Goal: Information Seeking & Learning: Learn about a topic

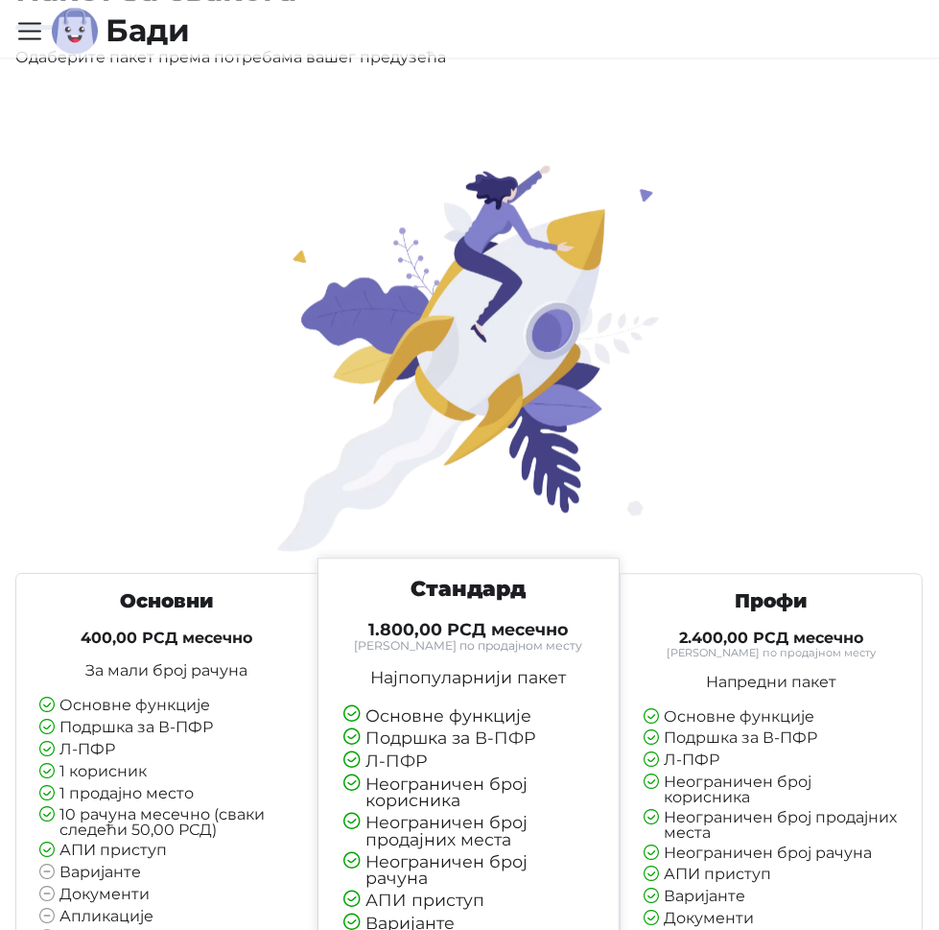
scroll to position [7773, 0]
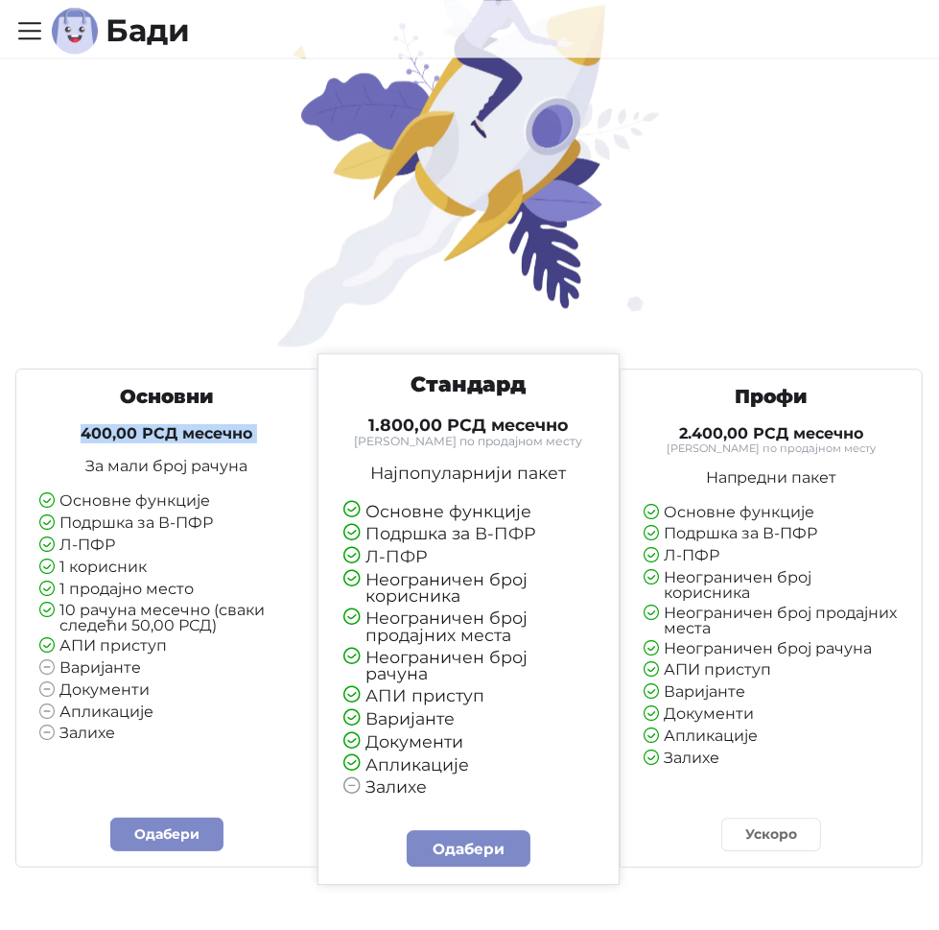
drag, startPoint x: 83, startPoint y: 426, endPoint x: 312, endPoint y: 439, distance: 229.7
click at [312, 439] on div "Основни 400,00 РСД месечно За мали број рачуна Основне функције Подршка за В-ПФ…" at bounding box center [166, 617] width 303 height 499
click at [162, 460] on p "За мали број рачуна" at bounding box center [166, 466] width 255 height 15
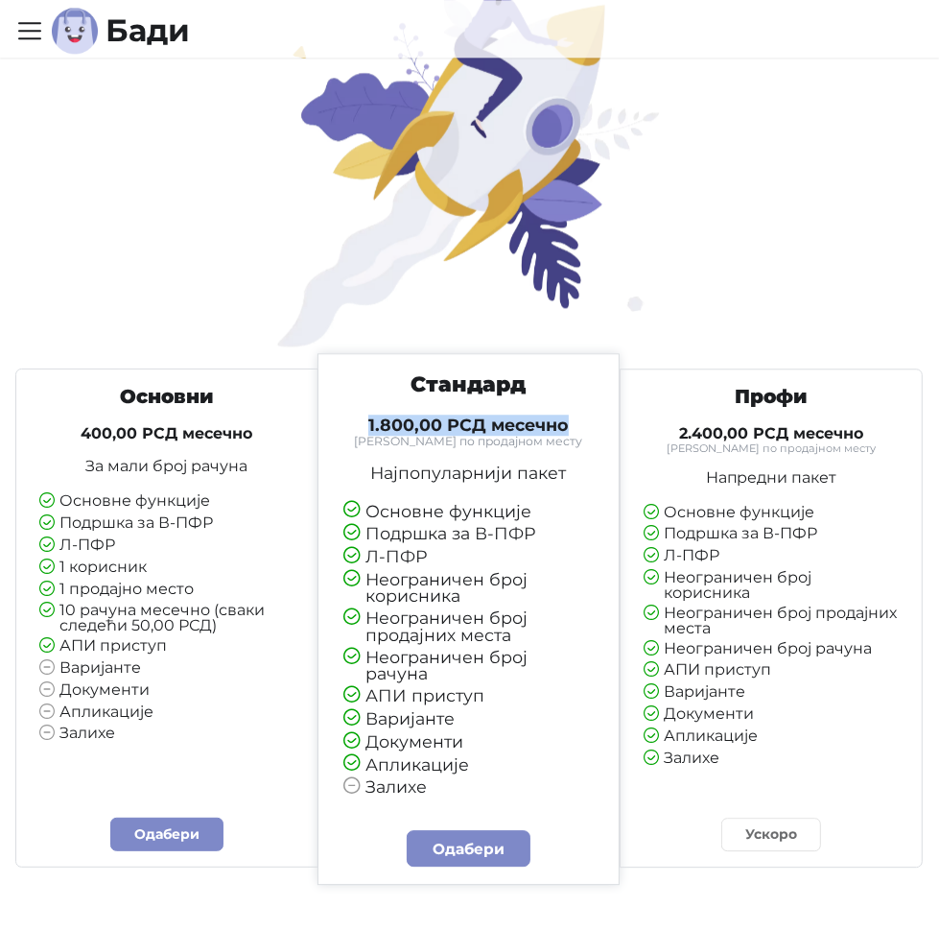
drag, startPoint x: 367, startPoint y: 417, endPoint x: 580, endPoint y: 416, distance: 213.0
click at [580, 416] on h4 "1.800,00 РСД месечно" at bounding box center [469, 425] width 250 height 21
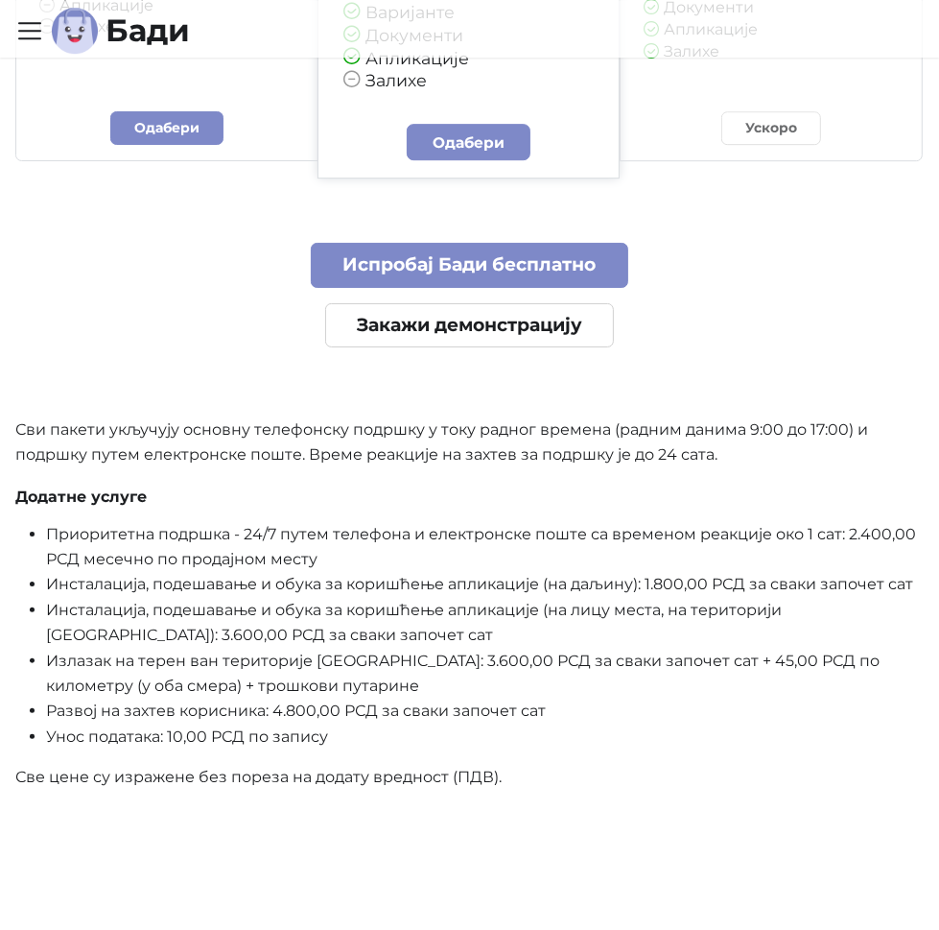
scroll to position [8637, 0]
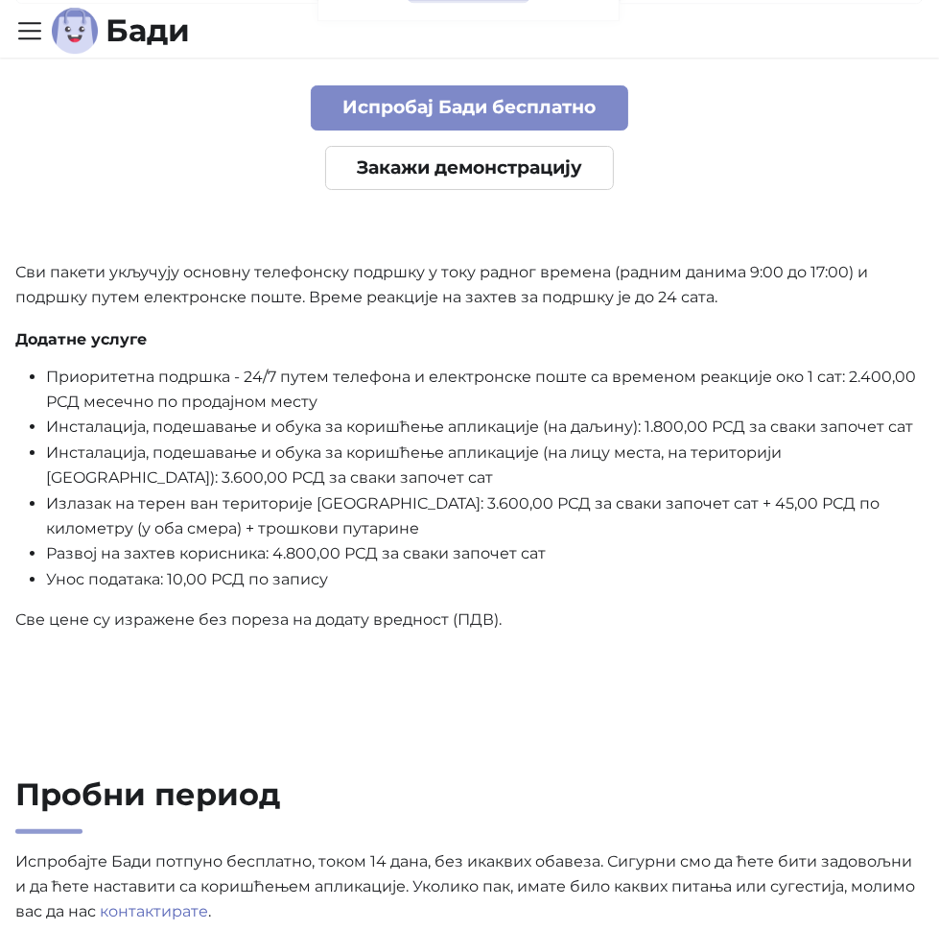
click at [84, 452] on li "Инсталација, подешавање и обука за коришћење апликације (на лицу места, на тери…" at bounding box center [485, 465] width 878 height 51
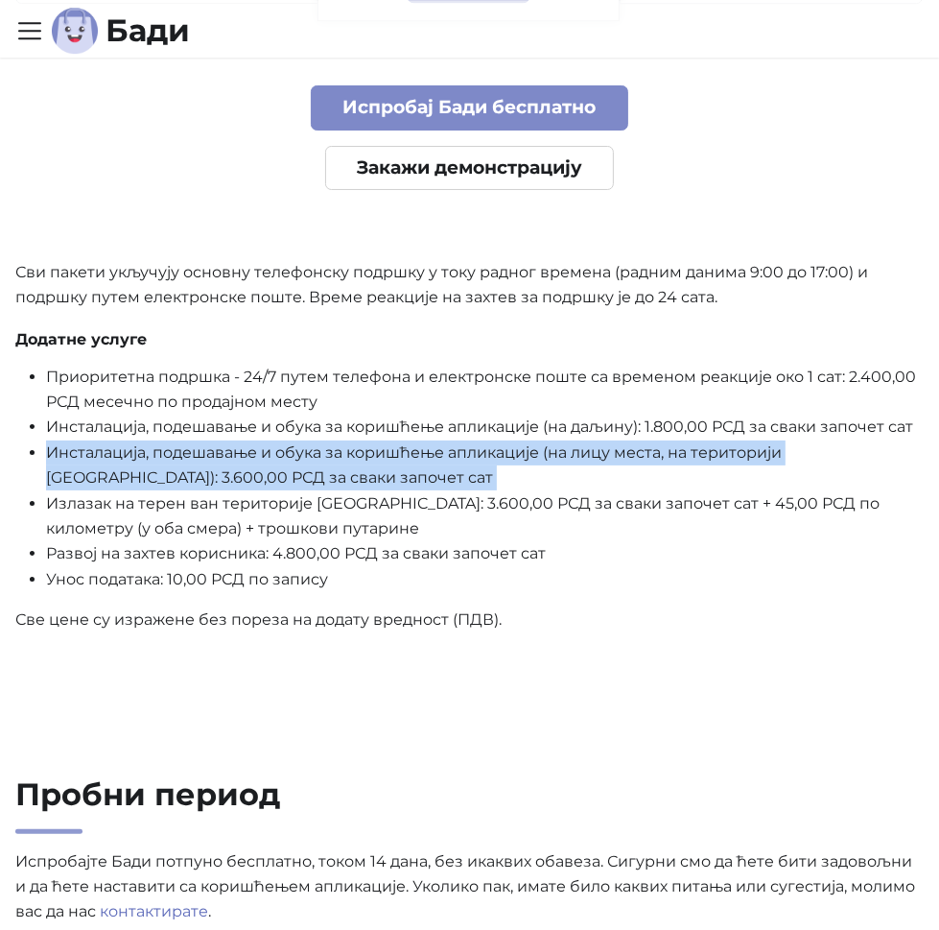
click at [84, 452] on li "Инсталација, подешавање и обука за коришћење апликације (на лицу места, на тери…" at bounding box center [485, 465] width 878 height 51
click at [83, 477] on li "Инсталација, подешавање и обука за коришћење апликације (на лицу места, на тери…" at bounding box center [485, 465] width 878 height 51
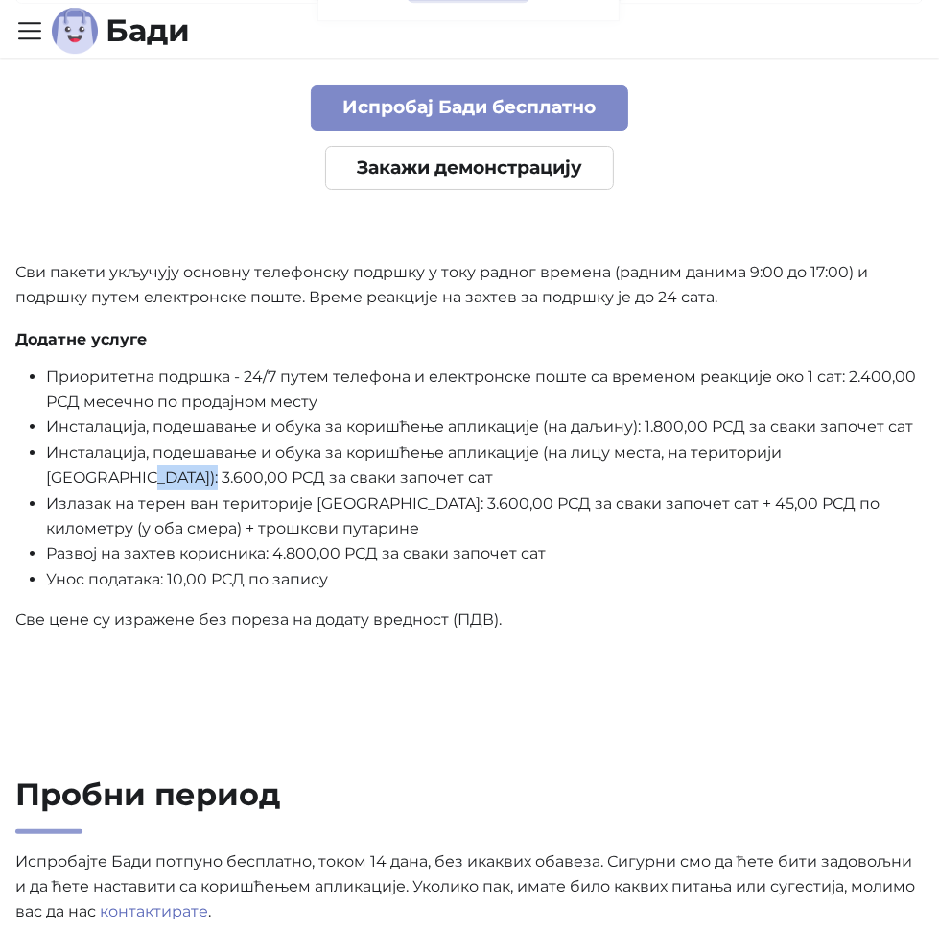
click at [83, 477] on li "Инсталација, подешавање и обука за коришћење апликације (на лицу места, на тери…" at bounding box center [485, 465] width 878 height 51
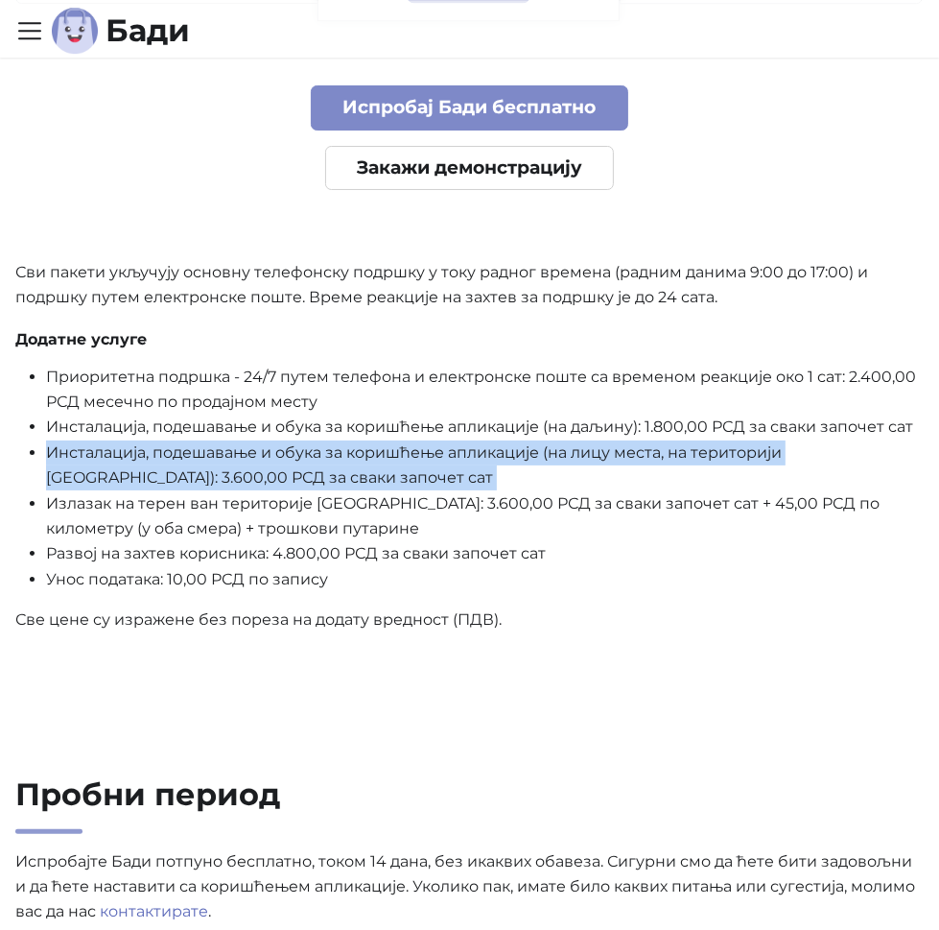
click at [83, 477] on li "Инсталација, подешавање и обука за коришћење апликације (на лицу места, на тери…" at bounding box center [485, 465] width 878 height 51
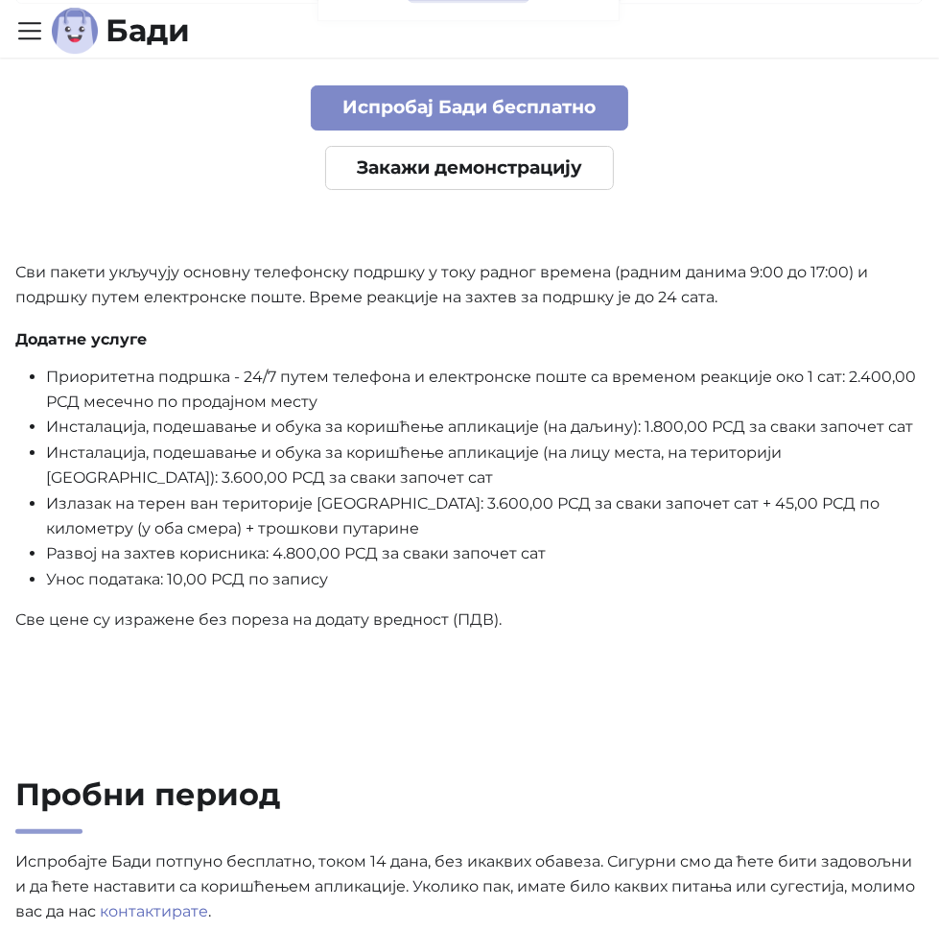
click at [296, 556] on li "Развој на захтев корисника: 4.800,00 РСД за сваки започет сат" at bounding box center [485, 553] width 878 height 25
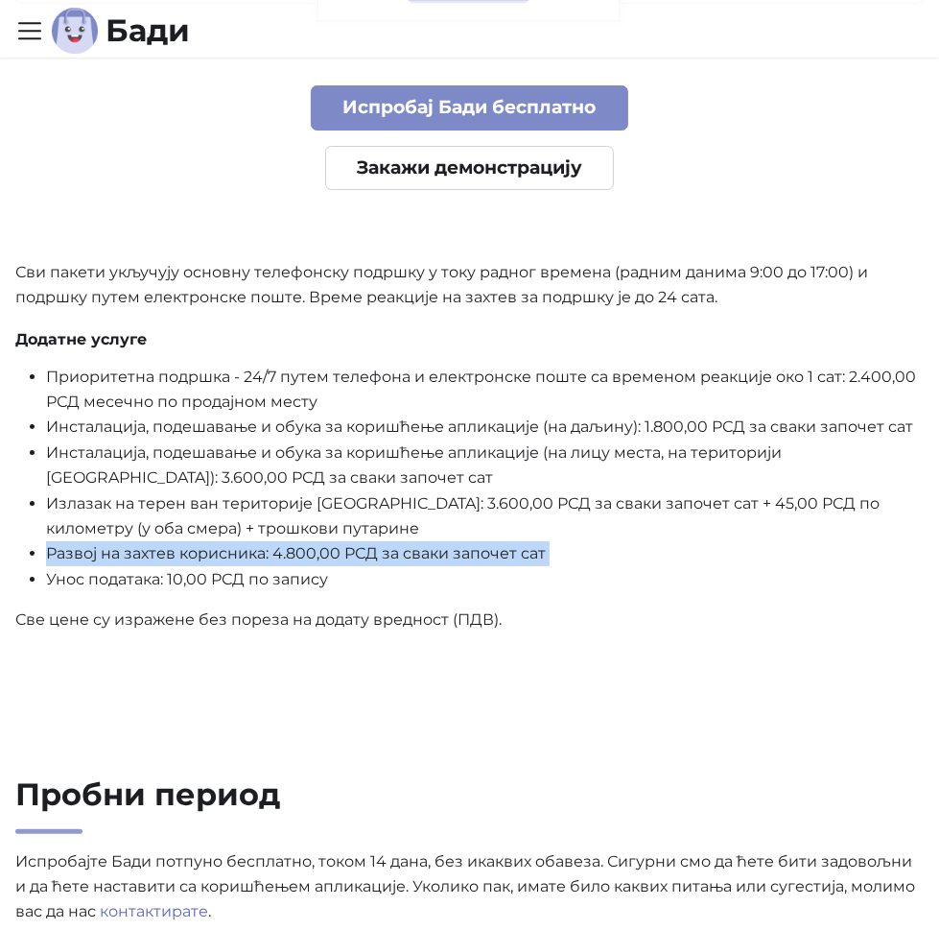
click at [296, 556] on li "Развој на захтев корисника: 4.800,00 РСД за сваки започет сат" at bounding box center [485, 553] width 878 height 25
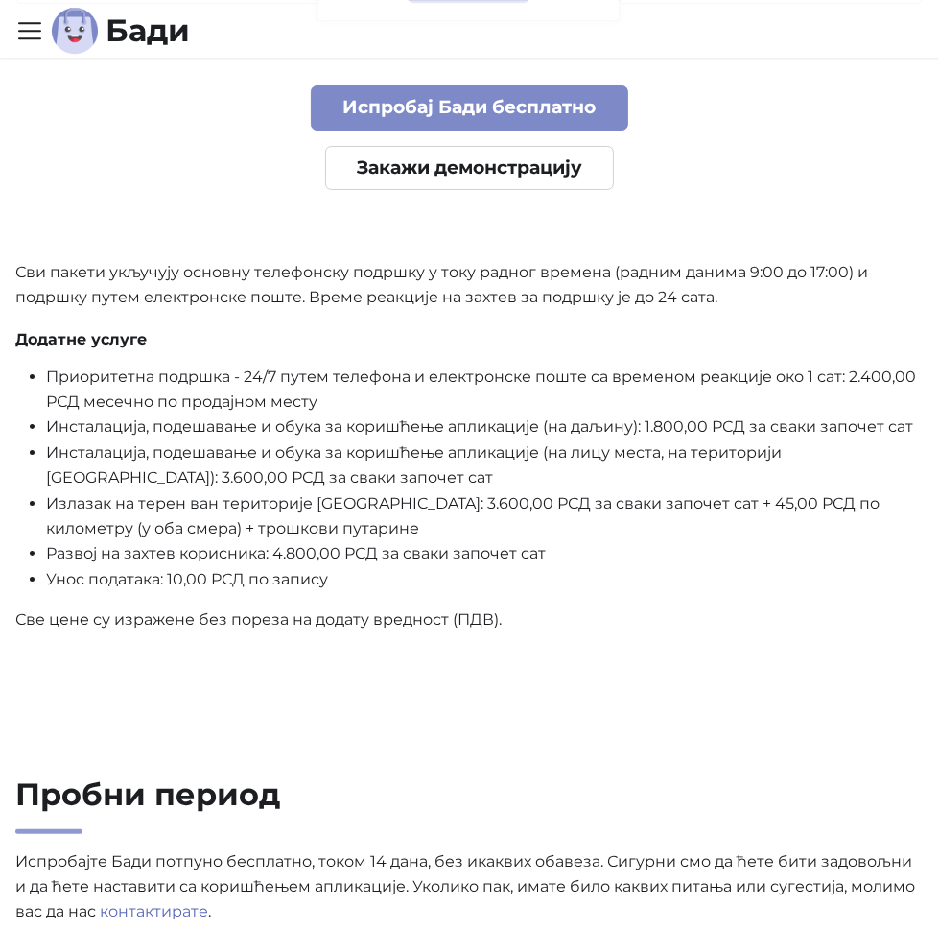
click at [203, 570] on li "Унос података: 10,00 РСД по запису" at bounding box center [485, 579] width 878 height 25
click at [202, 619] on p "Све цене су изражене без пореза на додату вредност (ПДВ)." at bounding box center [469, 619] width 909 height 25
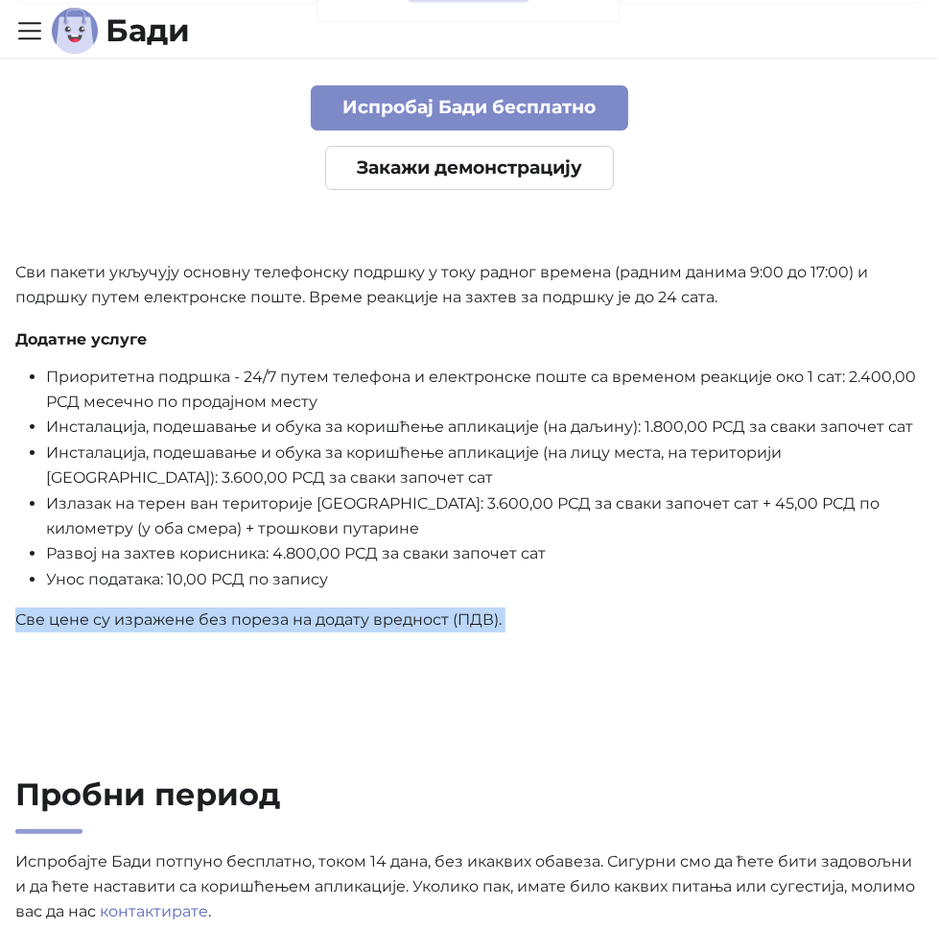
click at [202, 618] on p "Све цене су изражене без пореза на додату вредност (ПДВ)." at bounding box center [469, 619] width 909 height 25
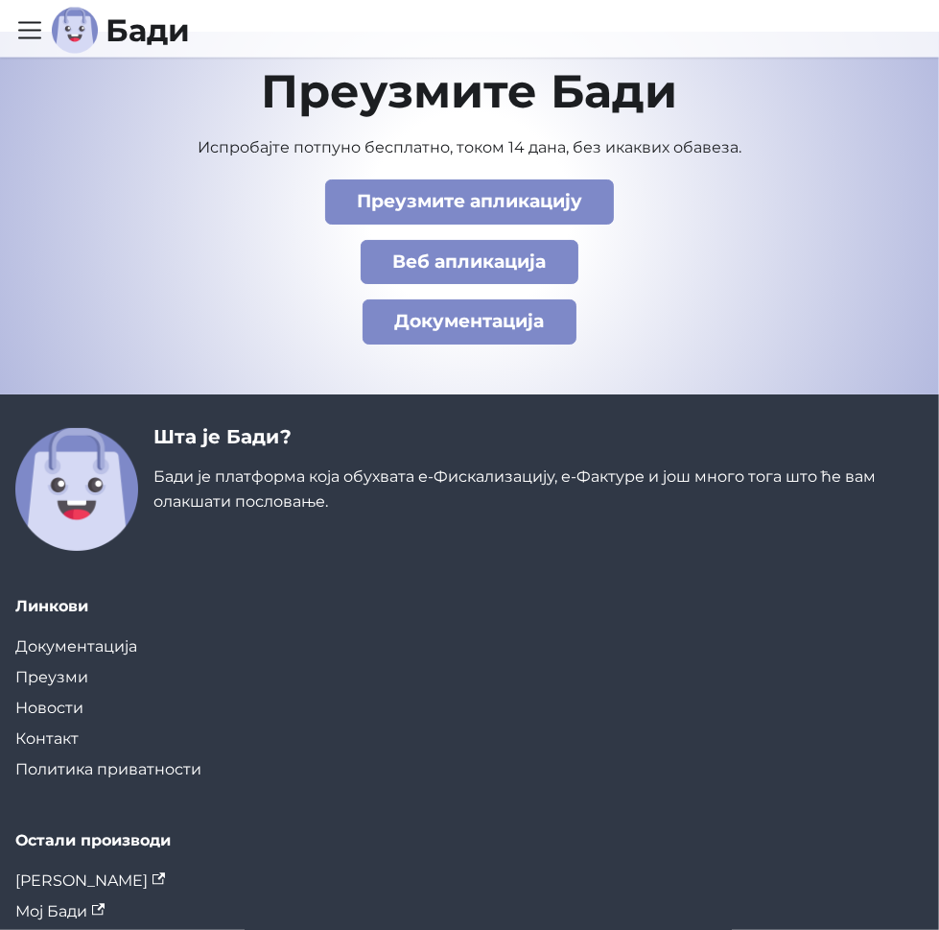
scroll to position [11823, 0]
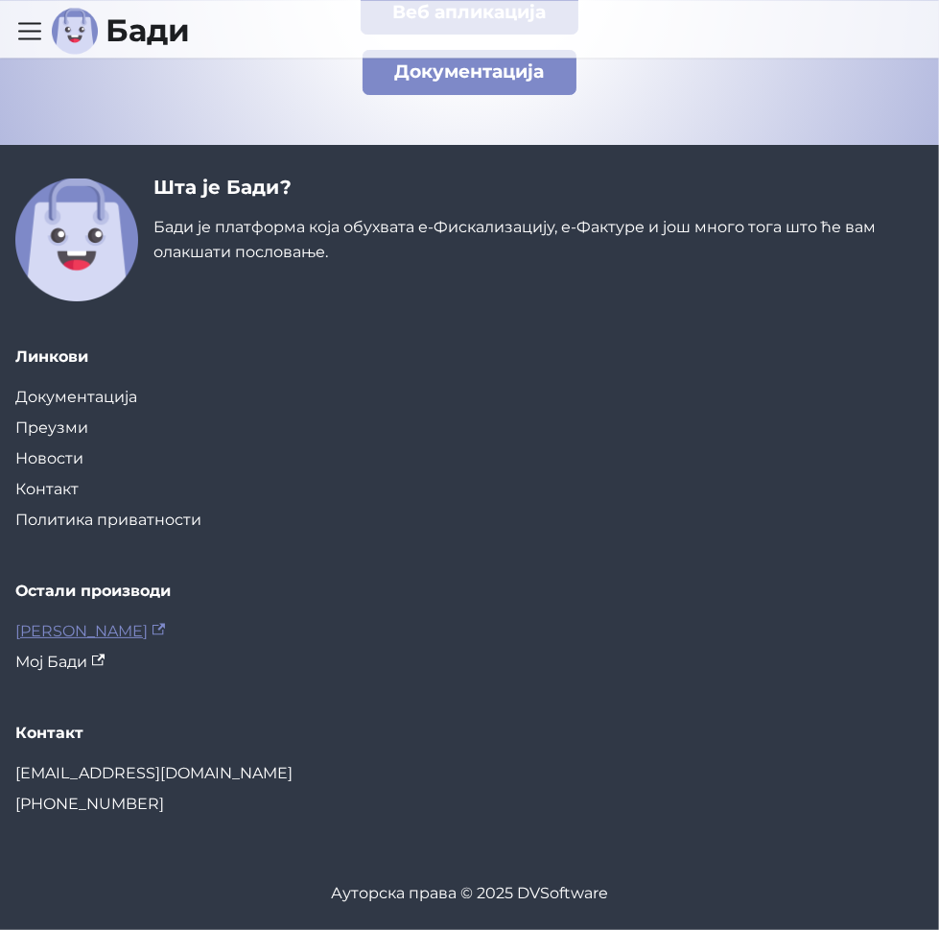
click at [75, 623] on link "[PERSON_NAME]" at bounding box center [469, 631] width 909 height 31
